Goal: Task Accomplishment & Management: Manage account settings

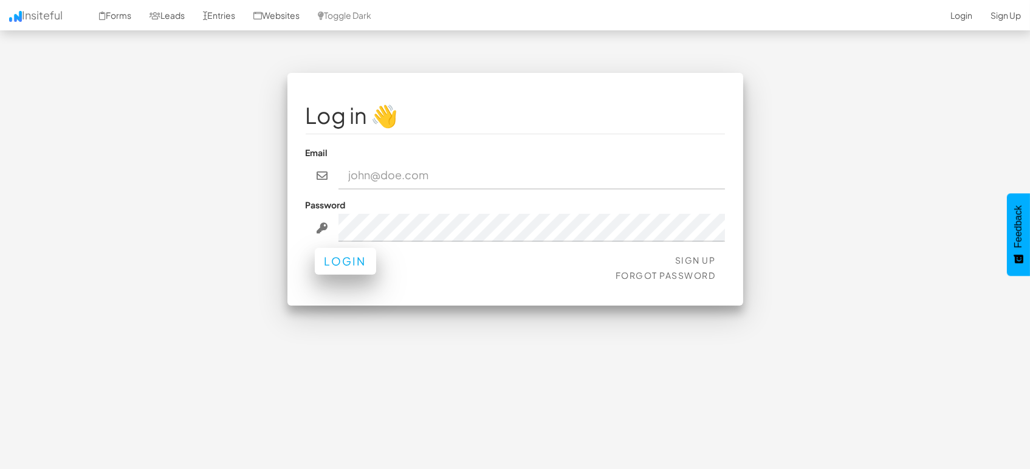
type input "marketing@mapsted.com"
click at [346, 261] on button "Login" at bounding box center [345, 261] width 61 height 27
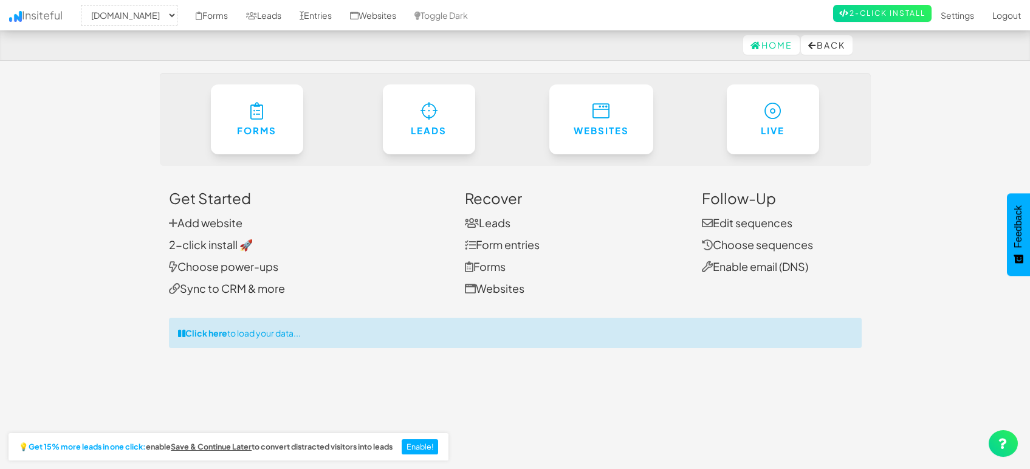
select select "1505"
click at [314, 11] on link "Entries" at bounding box center [315, 15] width 50 height 30
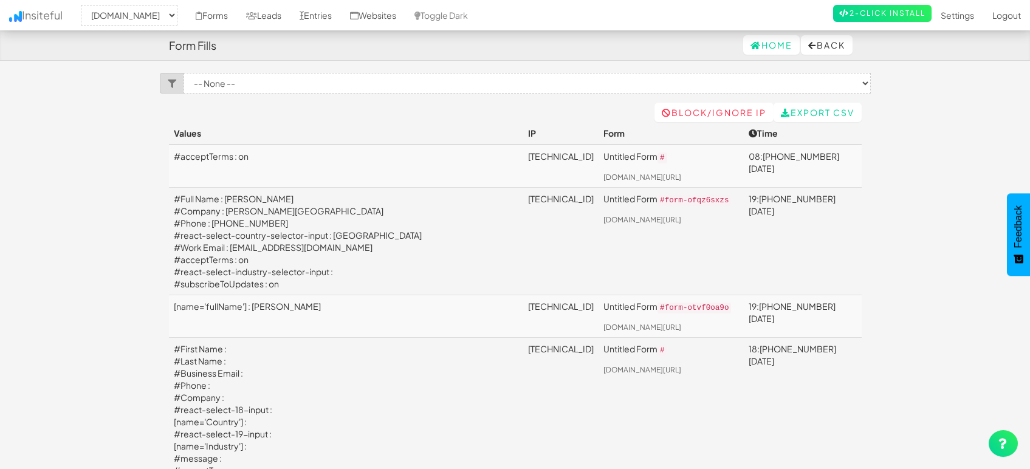
select select "1505"
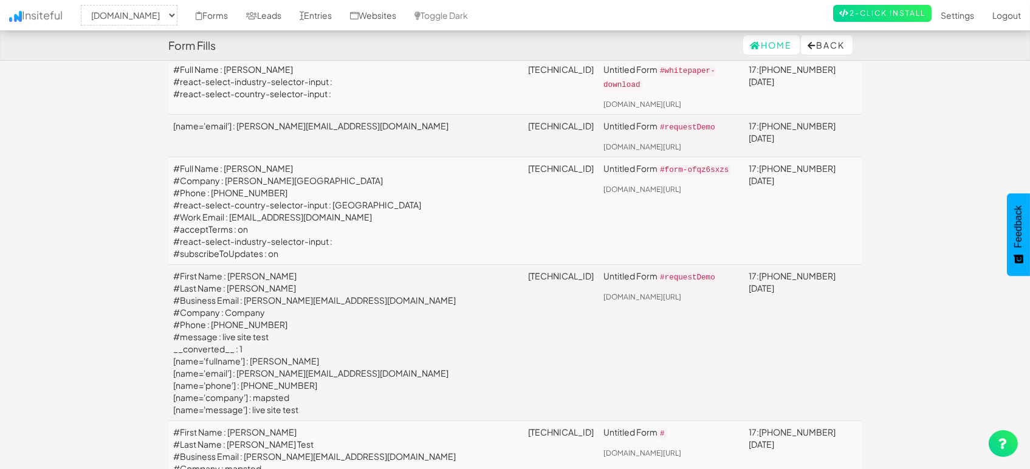
scroll to position [743, 0]
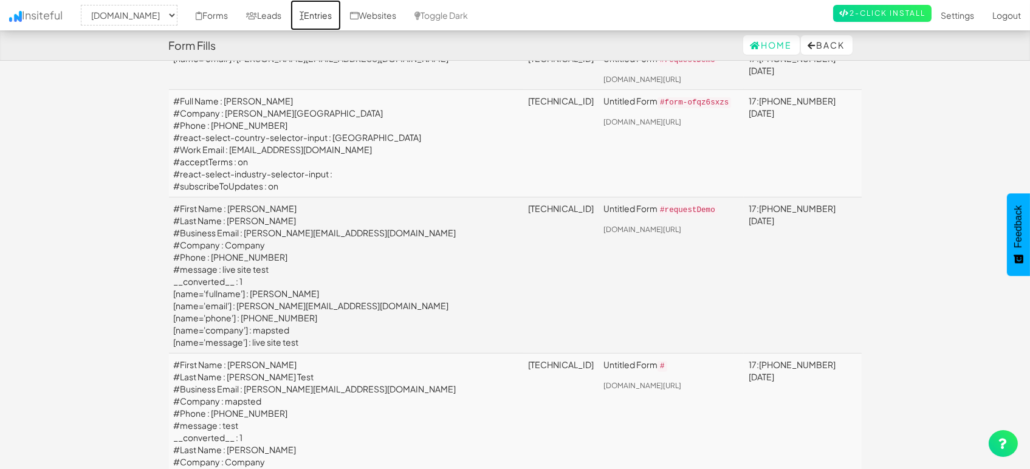
click at [315, 12] on link "Entries" at bounding box center [315, 15] width 50 height 30
click at [276, 13] on link "Leads" at bounding box center [263, 15] width 53 height 30
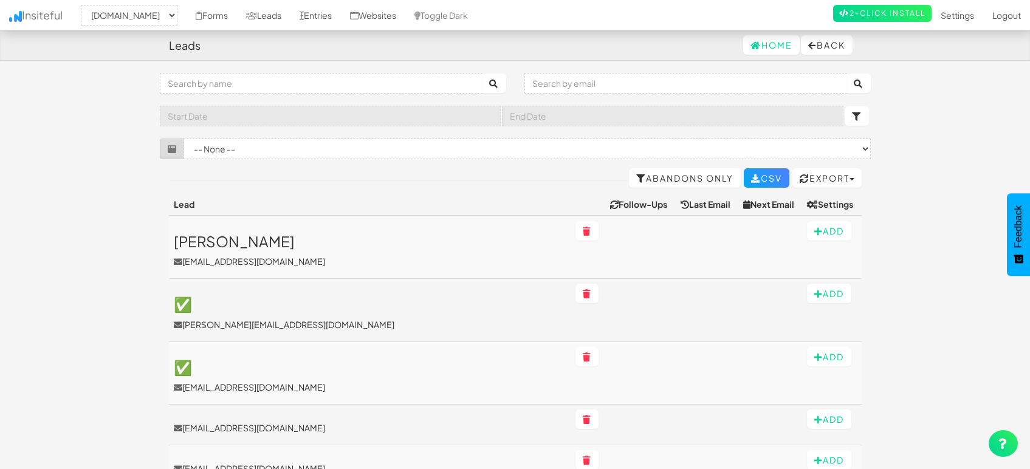
select select "1505"
